Goal: Task Accomplishment & Management: Complete application form

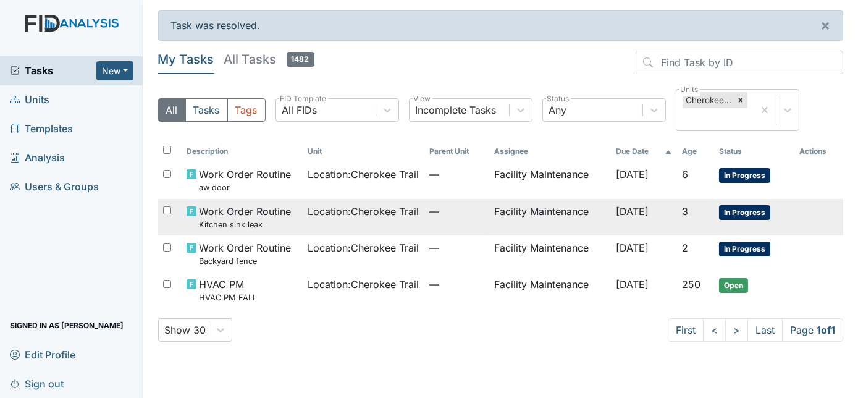
click at [569, 222] on td "Facility Maintenance" at bounding box center [550, 217] width 122 height 36
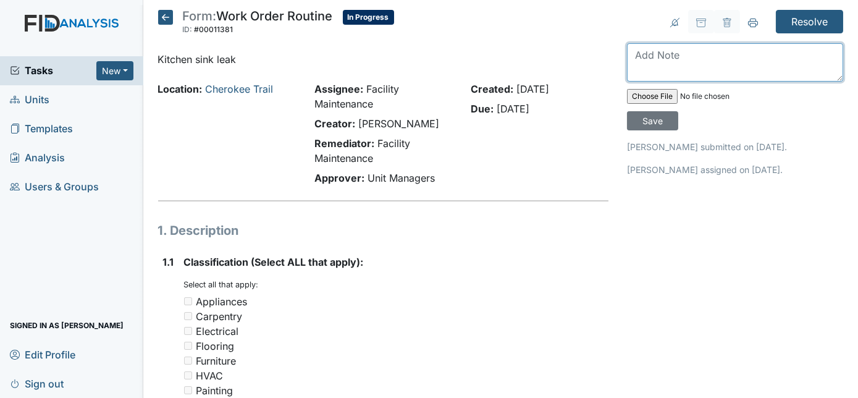
click at [697, 66] on textarea at bounding box center [735, 62] width 216 height 38
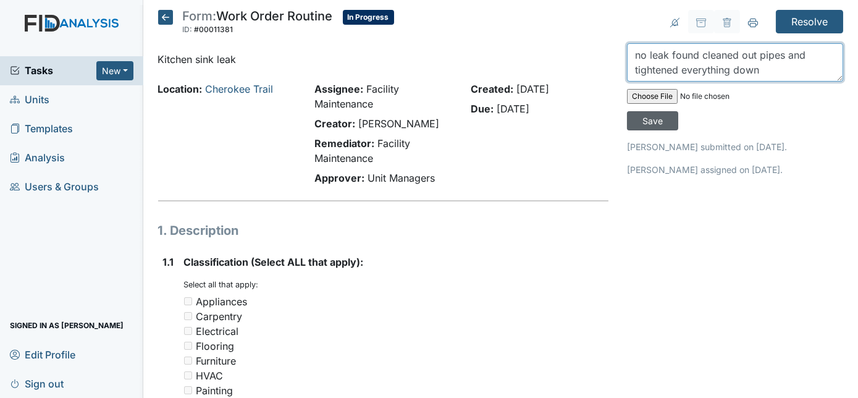
type textarea "no leak found cleaned out pipes and tightened everything down"
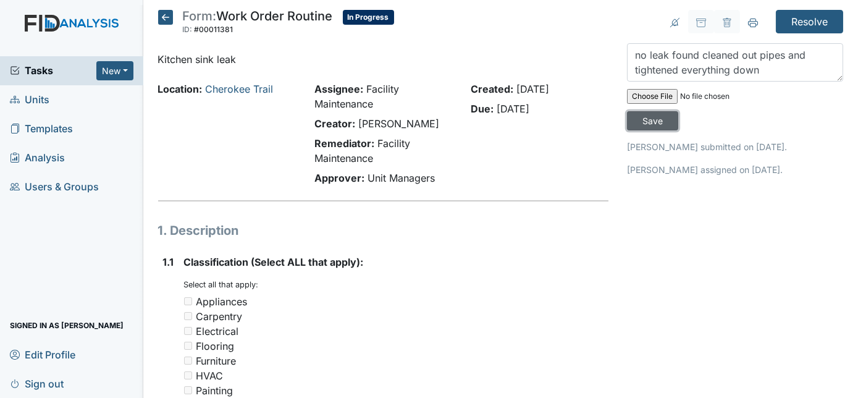
click at [679, 111] on input "Save" at bounding box center [652, 120] width 51 height 19
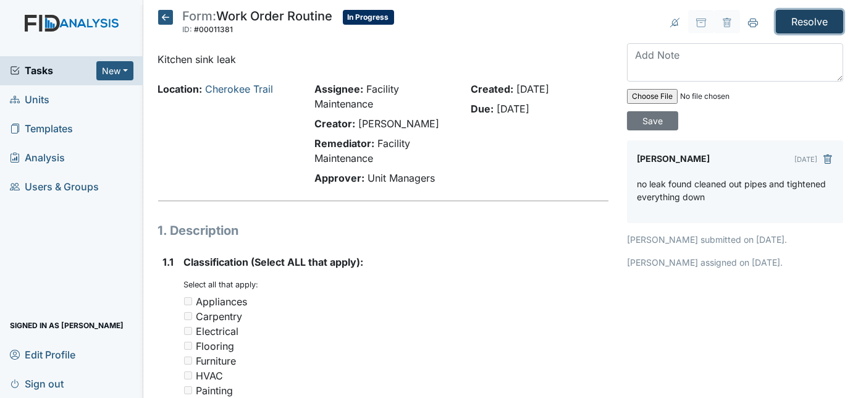
click at [797, 25] on input "Resolve" at bounding box center [809, 21] width 67 height 23
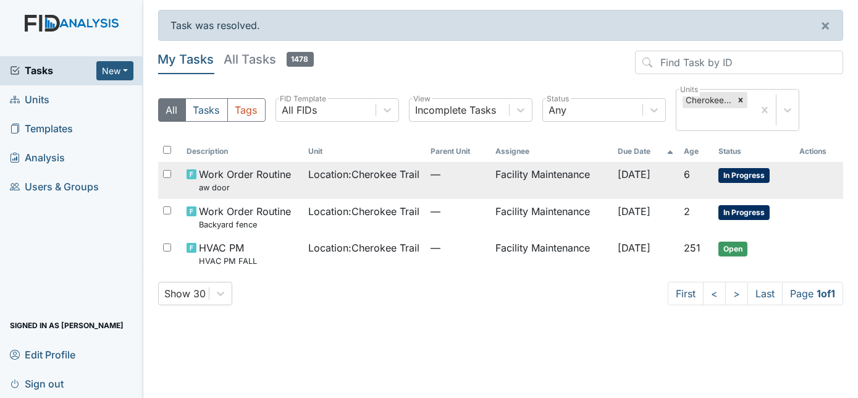
click at [340, 179] on span "Location : Cherokee Trail" at bounding box center [363, 174] width 111 height 15
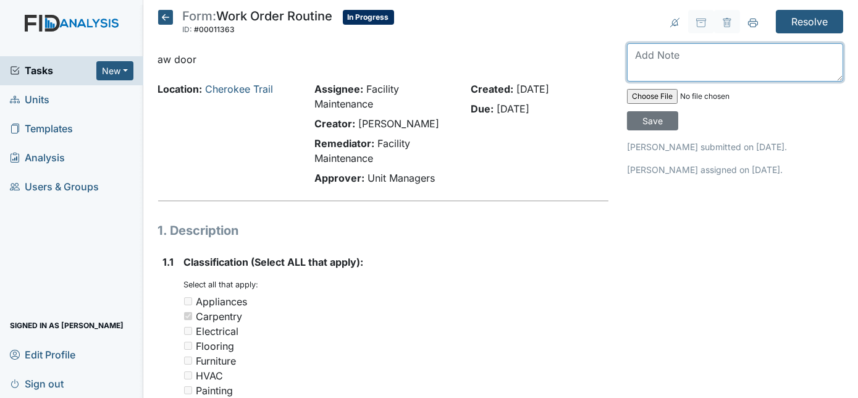
click at [655, 59] on textarea at bounding box center [735, 62] width 216 height 38
type textarea "hinges are changed to normal hinges"
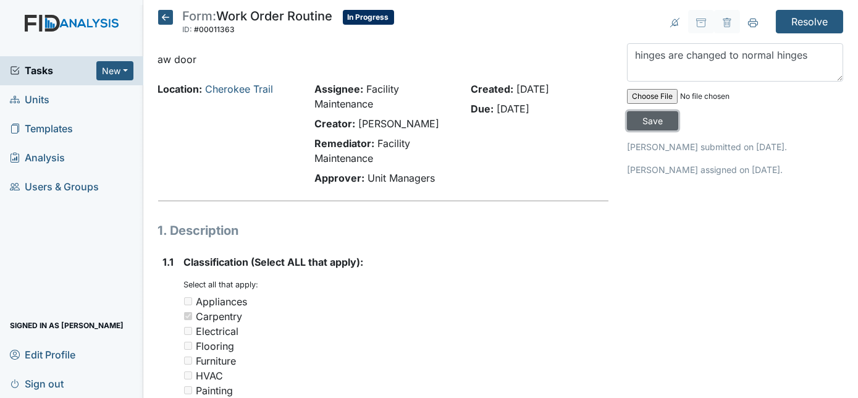
click at [679, 111] on input "Save" at bounding box center [652, 120] width 51 height 19
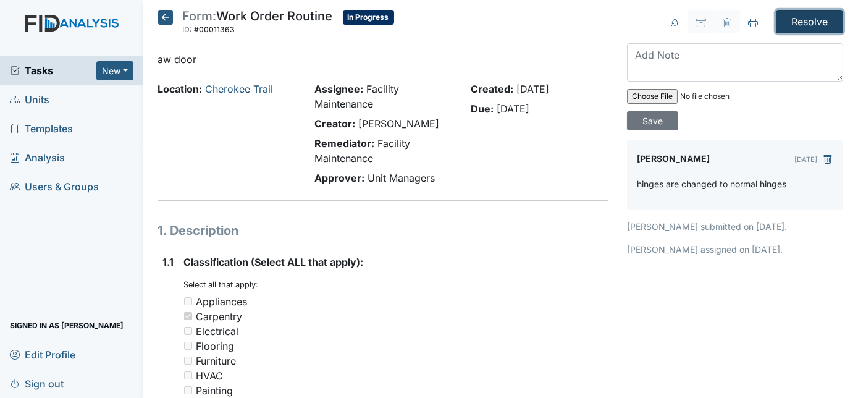
click at [789, 20] on input "Resolve" at bounding box center [809, 21] width 67 height 23
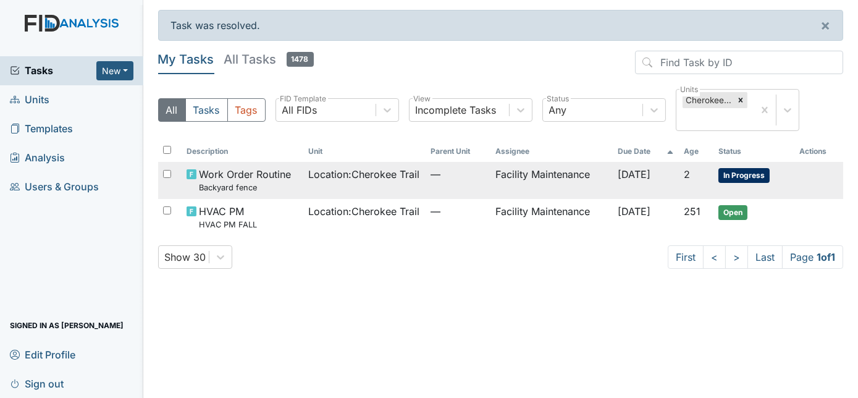
click at [569, 164] on td "Facility Maintenance" at bounding box center [552, 180] width 122 height 36
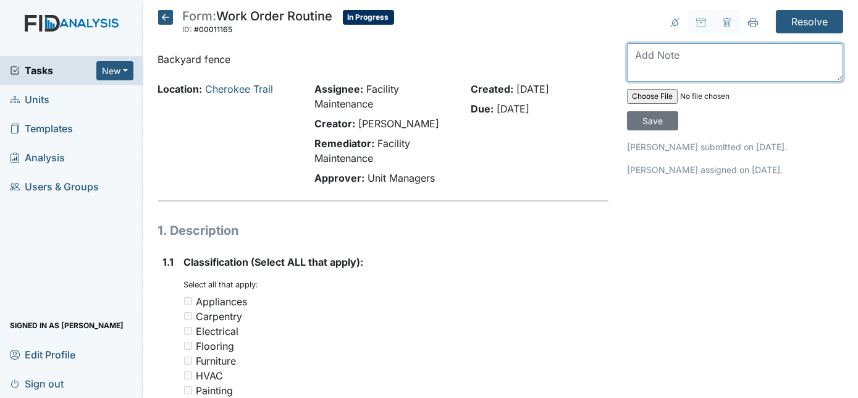
click at [680, 63] on textarea at bounding box center [735, 62] width 216 height 38
type textarea "repaired fence"
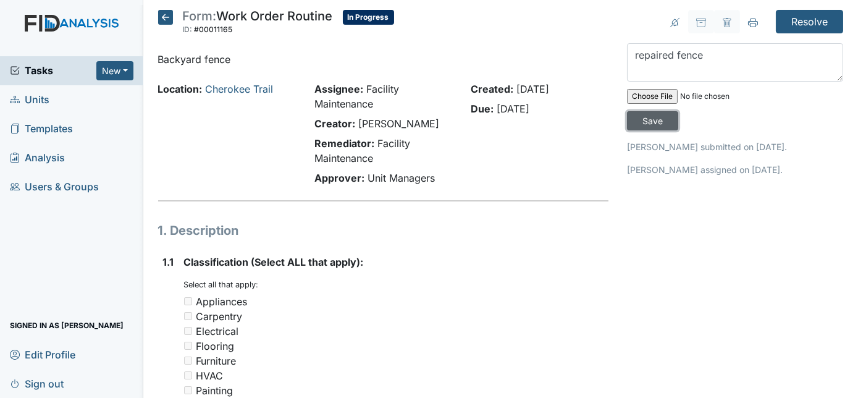
click at [679, 111] on input "Save" at bounding box center [652, 120] width 51 height 19
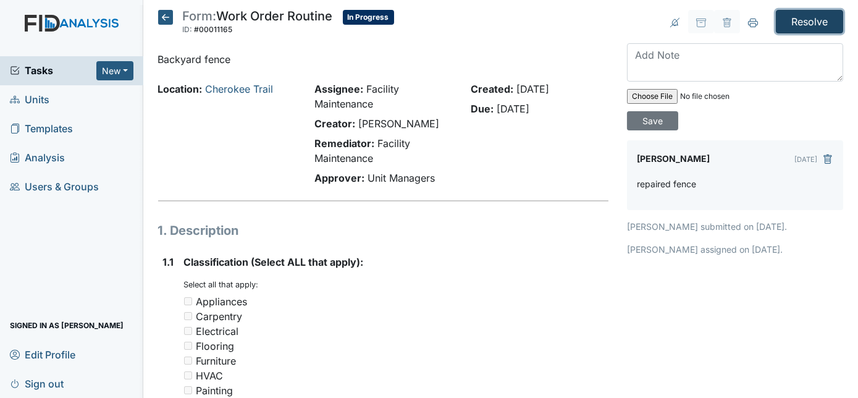
click at [803, 23] on input "Resolve" at bounding box center [809, 21] width 67 height 23
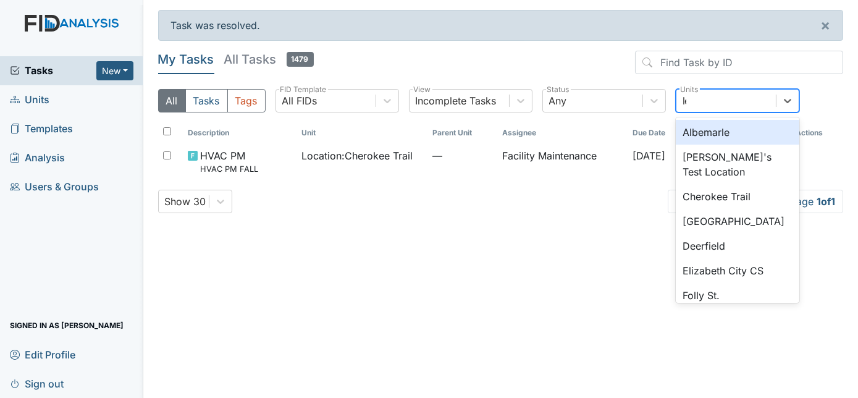
type input "lel"
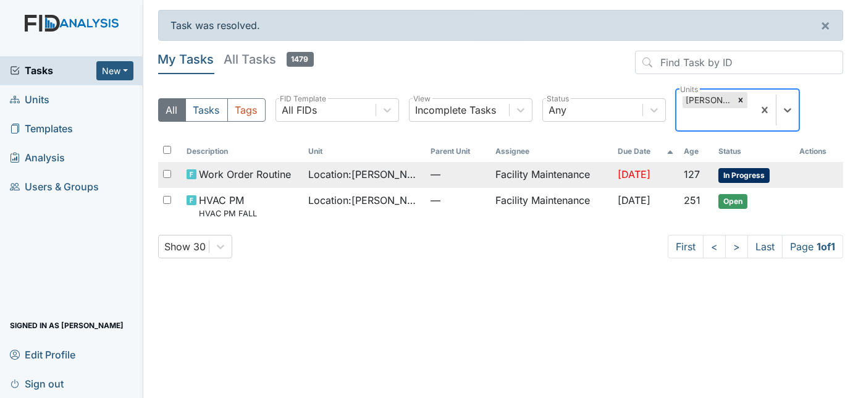
click at [618, 168] on span "May 28, 2025" at bounding box center [634, 174] width 33 height 12
